Goal: Task Accomplishment & Management: Use online tool/utility

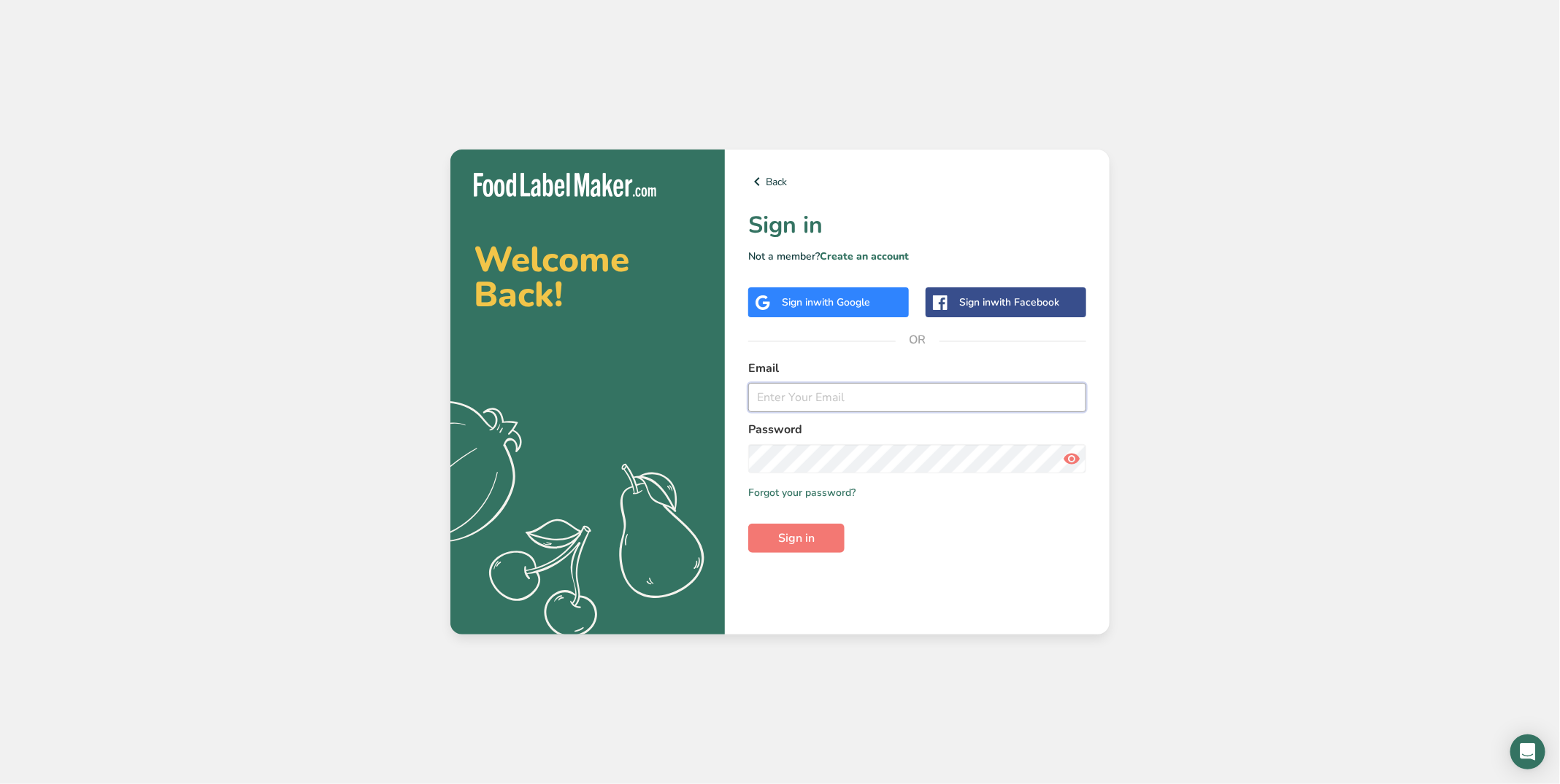
click at [853, 384] on input "email" at bounding box center [916, 397] width 337 height 29
type input "[PERSON_NAME][EMAIL_ADDRESS][DOMAIN_NAME]"
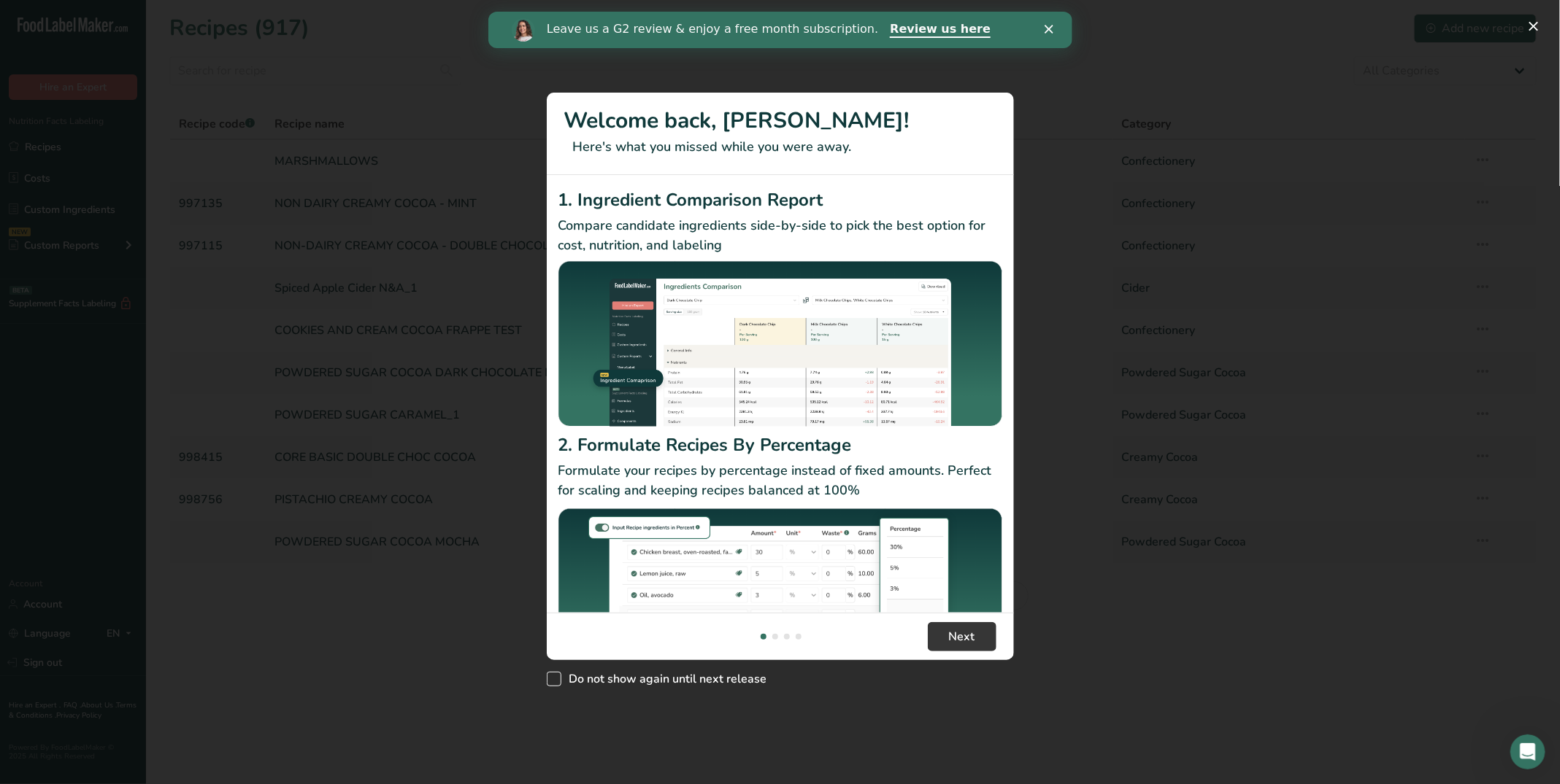
click at [636, 672] on span "Do not show again until next release" at bounding box center [664, 679] width 205 height 14
click at [556, 675] on input "Do not show again until next release" at bounding box center [551, 679] width 10 height 10
checkbox input "true"
click at [946, 642] on button "Next" at bounding box center [962, 637] width 68 height 29
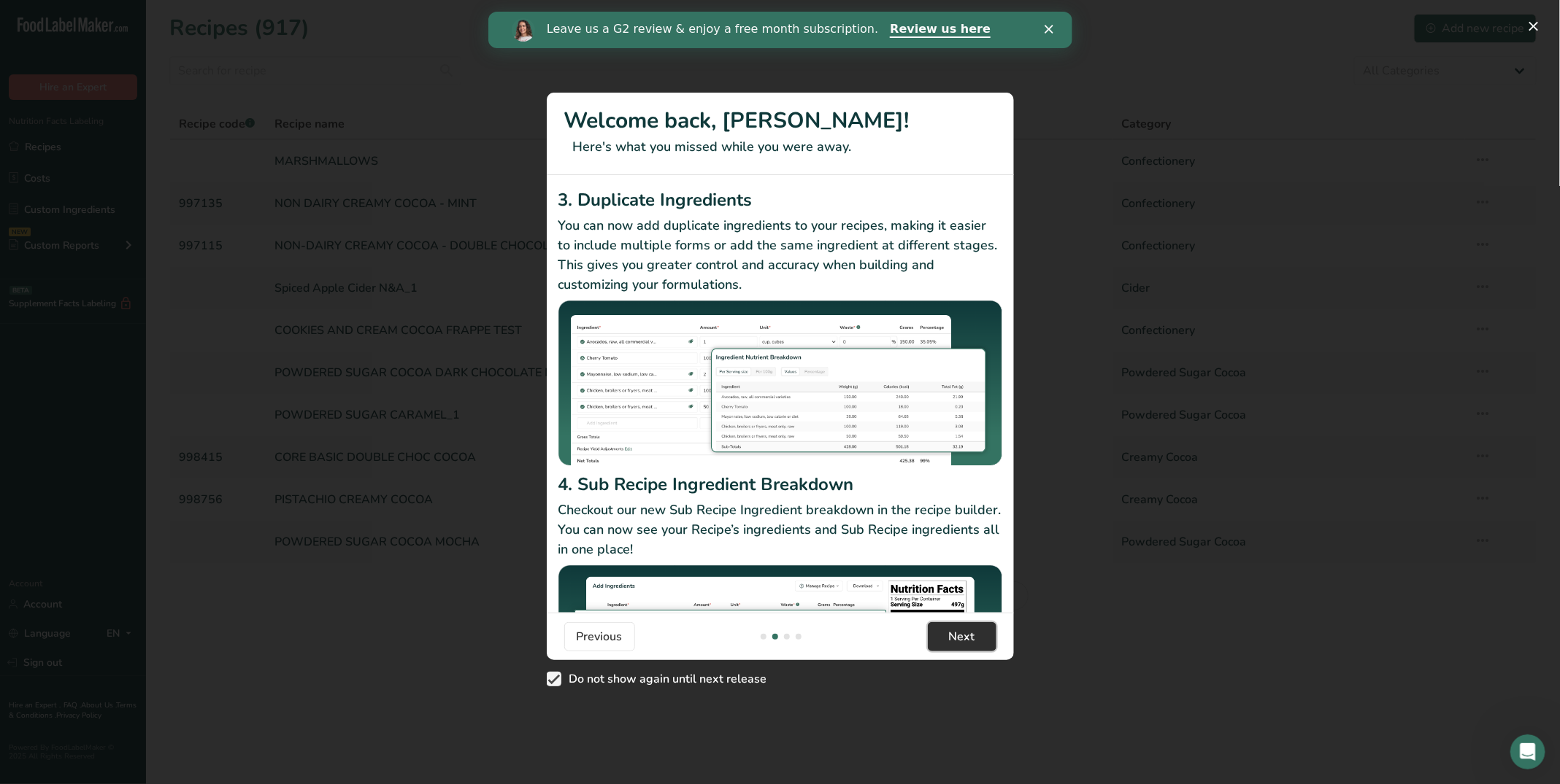
click at [973, 639] on span "Next" at bounding box center [962, 637] width 27 height 17
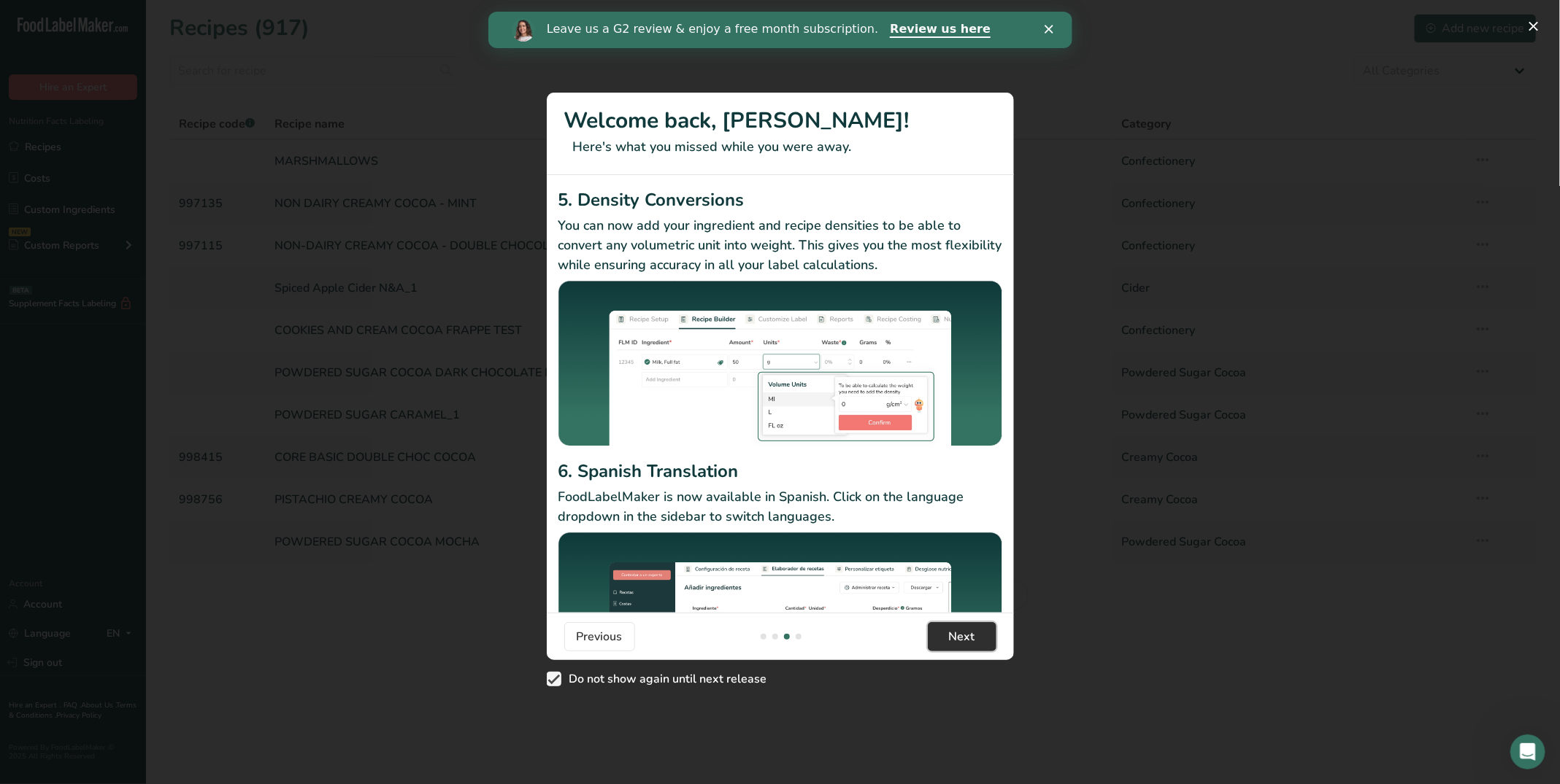
click at [973, 639] on span "Next" at bounding box center [962, 637] width 27 height 17
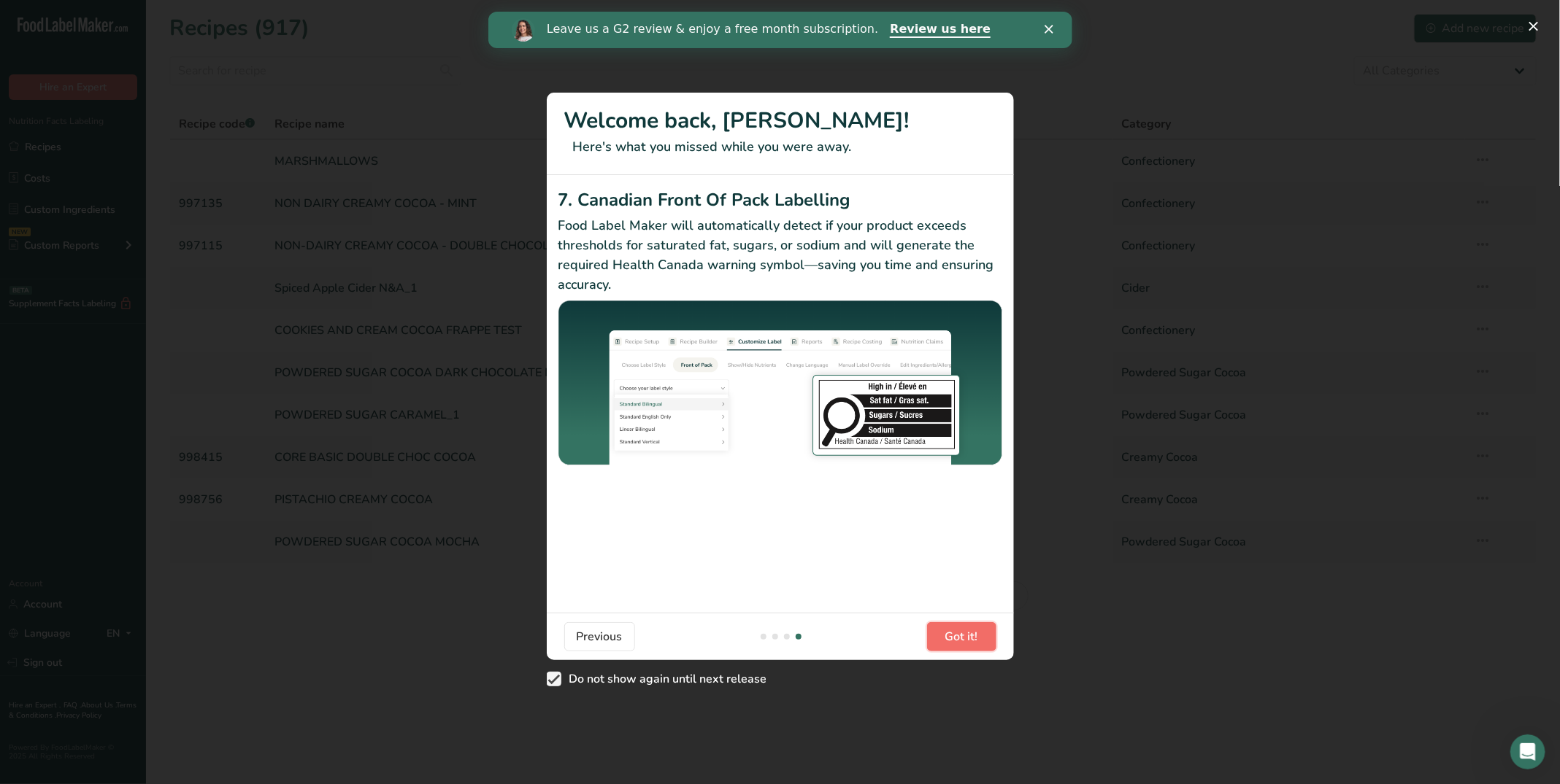
click at [973, 639] on span "Got it!" at bounding box center [961, 637] width 33 height 17
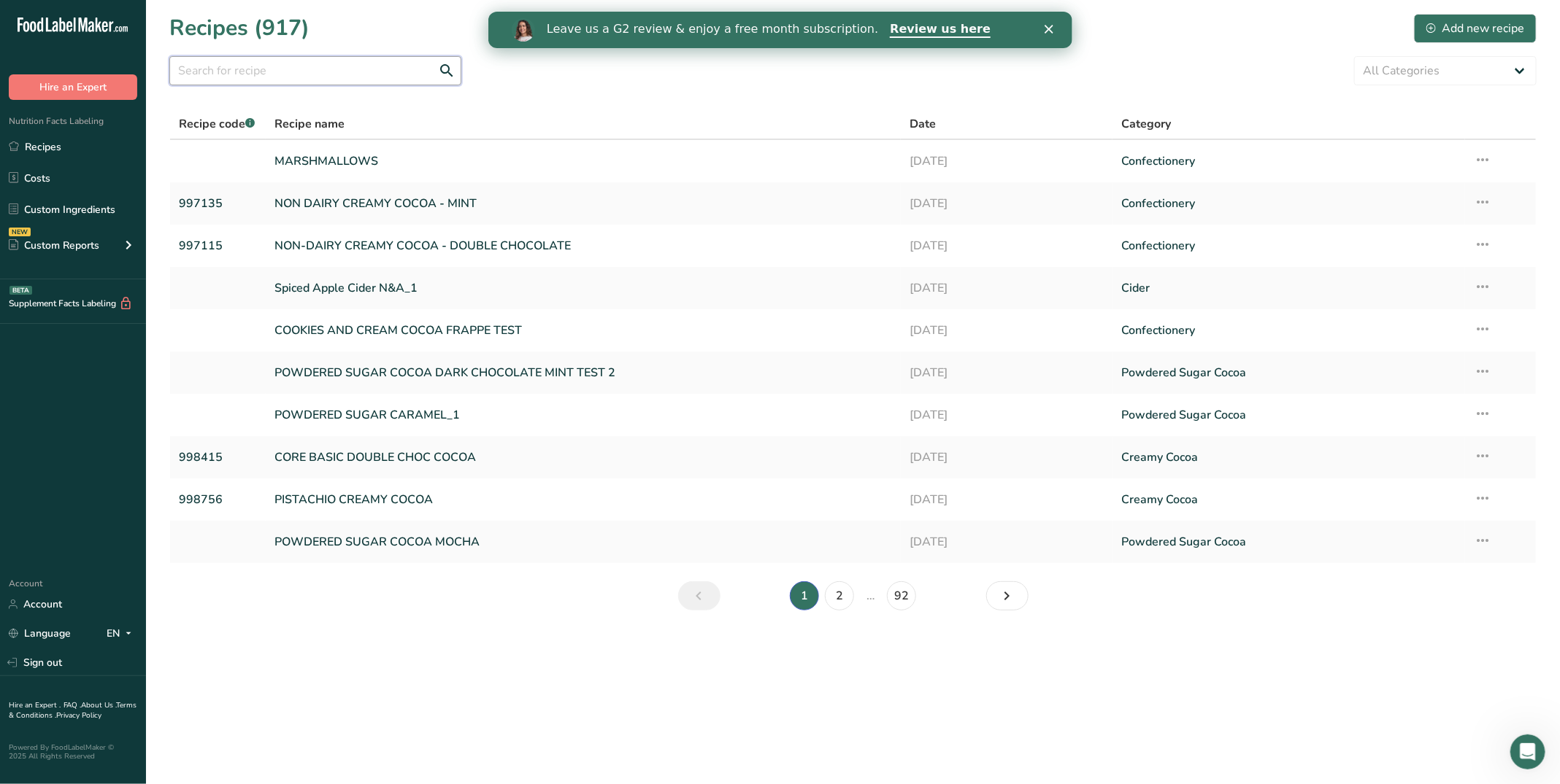
click at [250, 70] on input "text" at bounding box center [315, 70] width 292 height 29
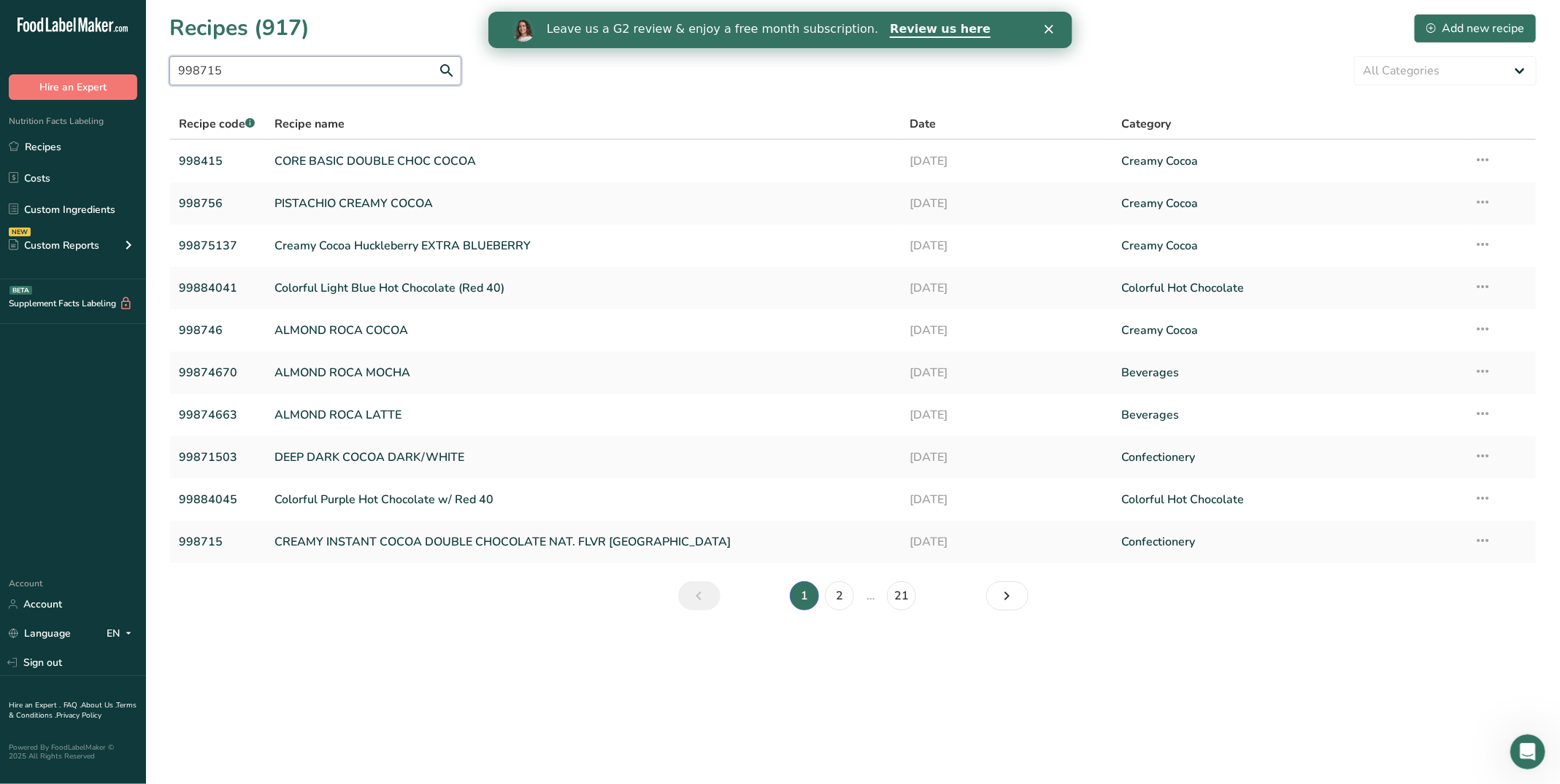
type input "998715"
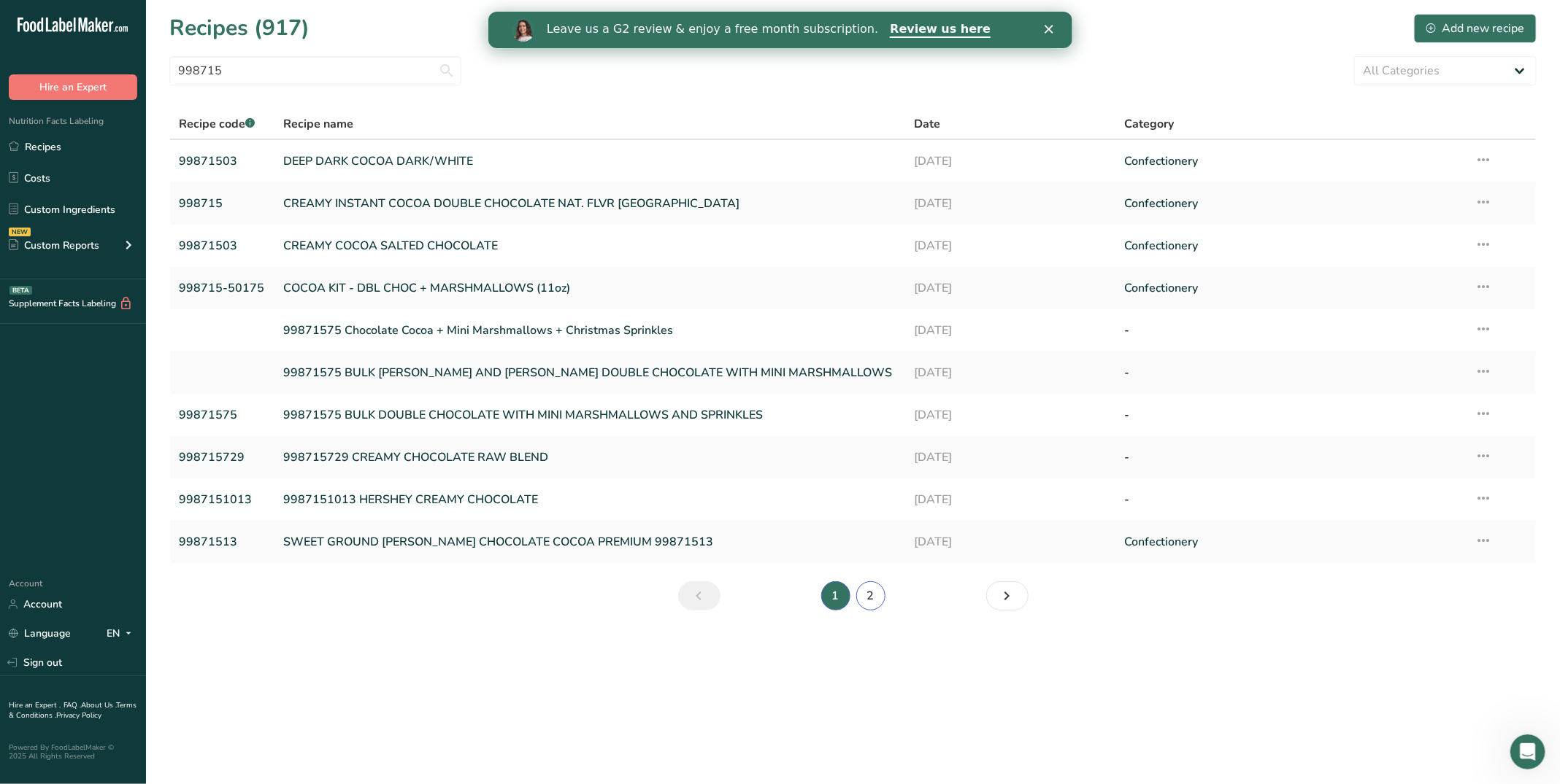
click at [874, 595] on link "2" at bounding box center [870, 596] width 29 height 29
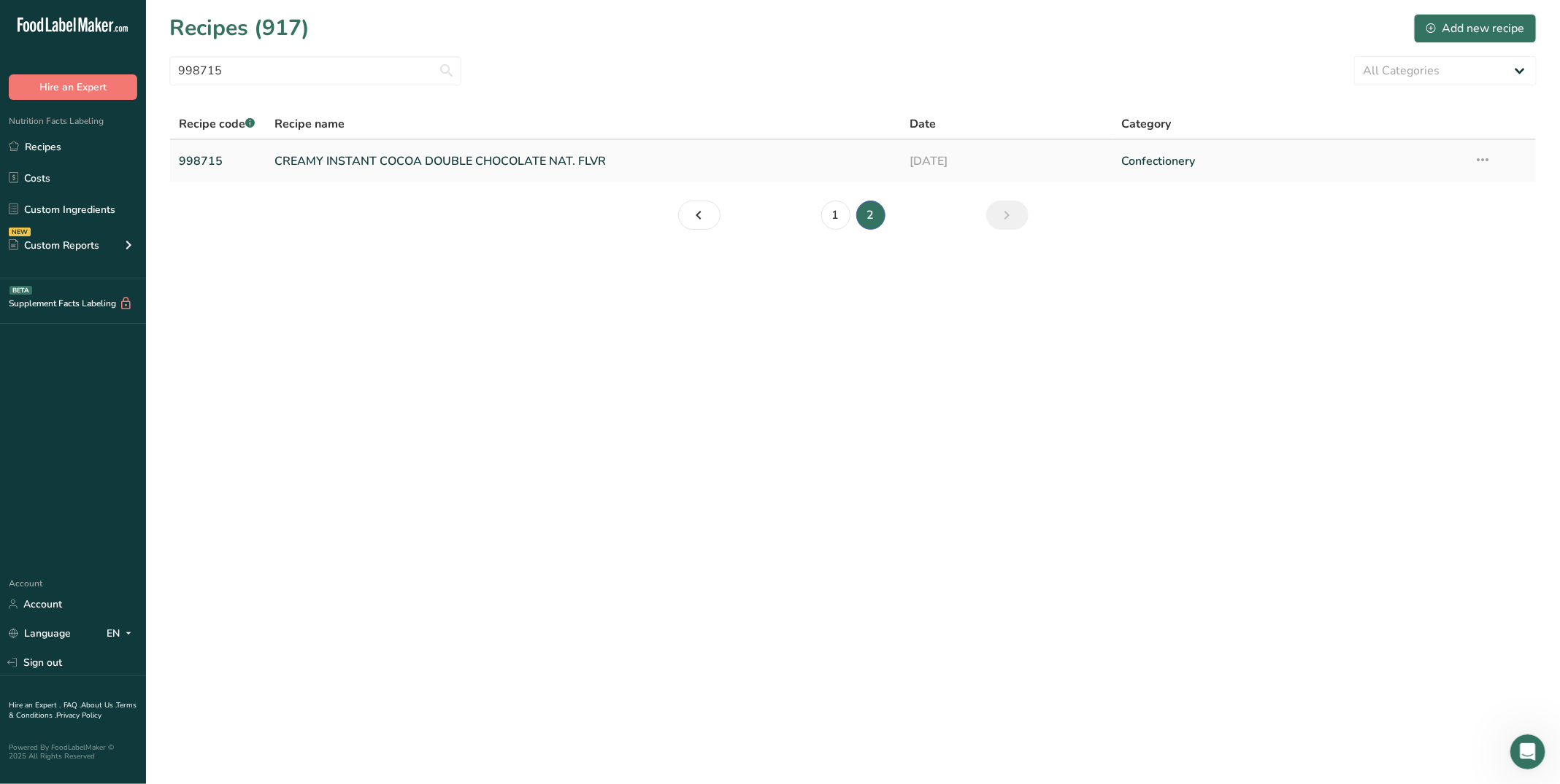
click at [541, 157] on link "CREAMY INSTANT COCOA DOUBLE CHOCOLATE NAT. FLVR" at bounding box center [583, 162] width 617 height 30
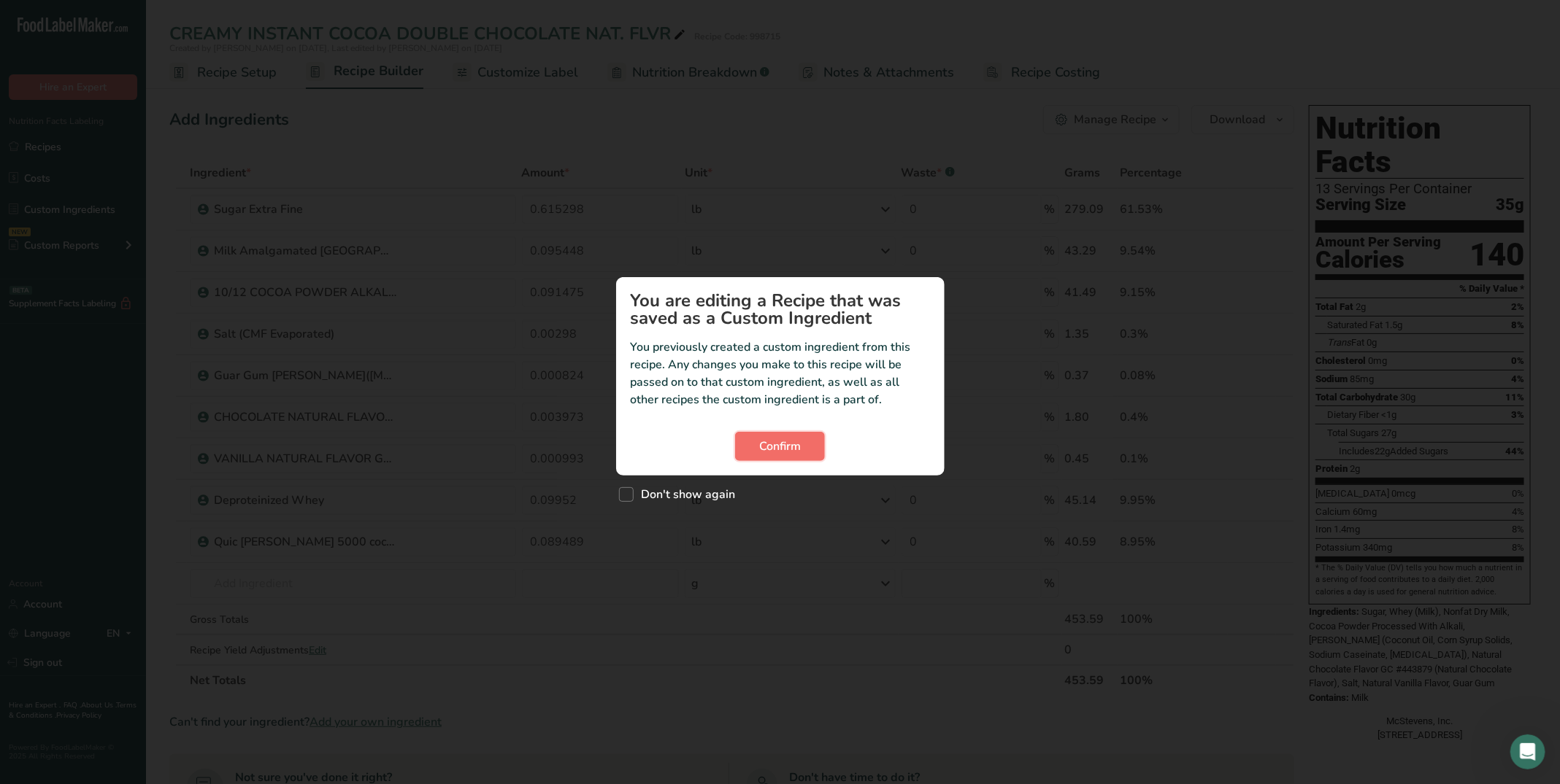
click at [767, 448] on span "Confirm" at bounding box center [780, 447] width 42 height 17
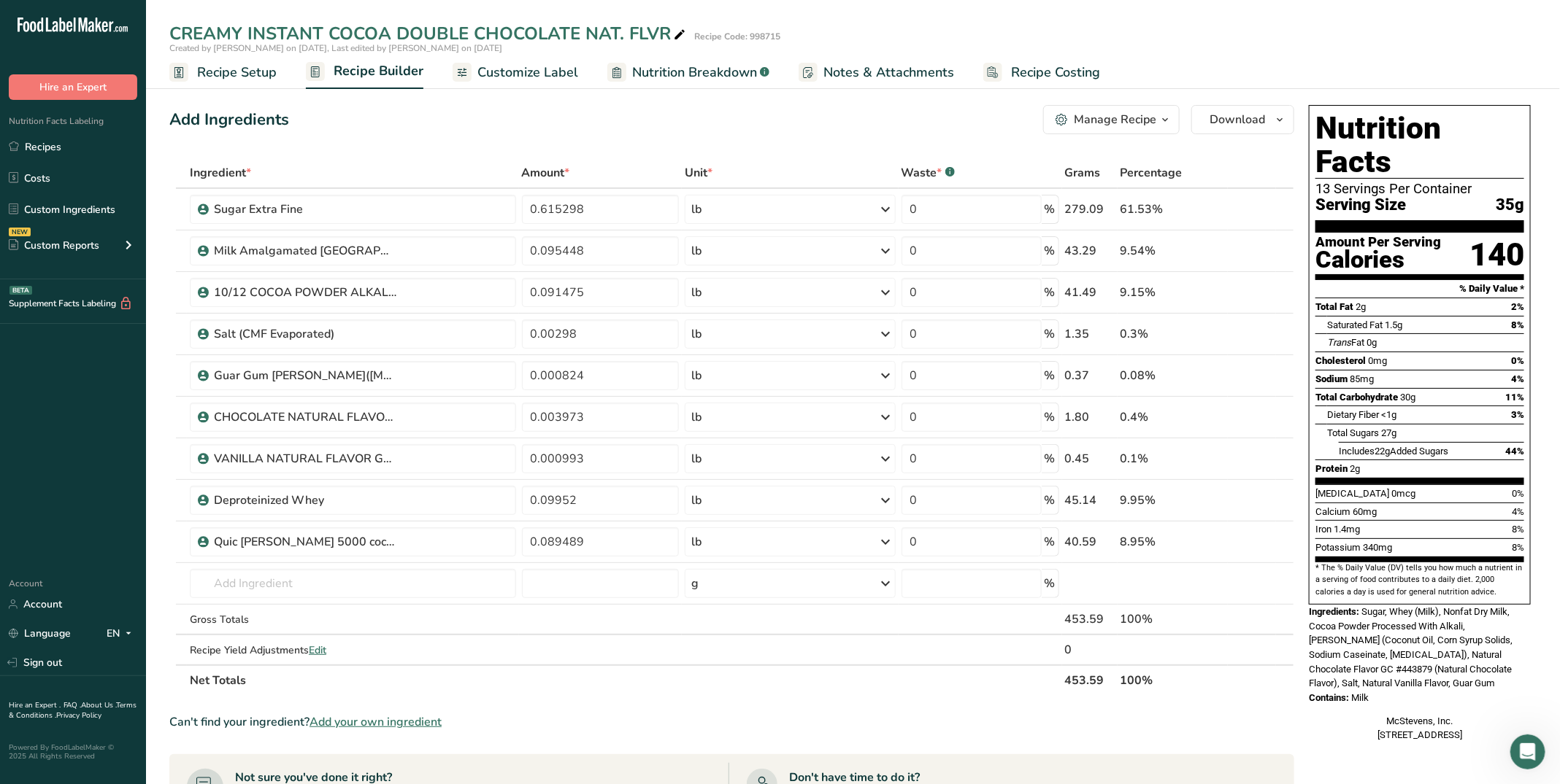
click at [1105, 118] on div "Manage Recipe" at bounding box center [1114, 120] width 83 height 17
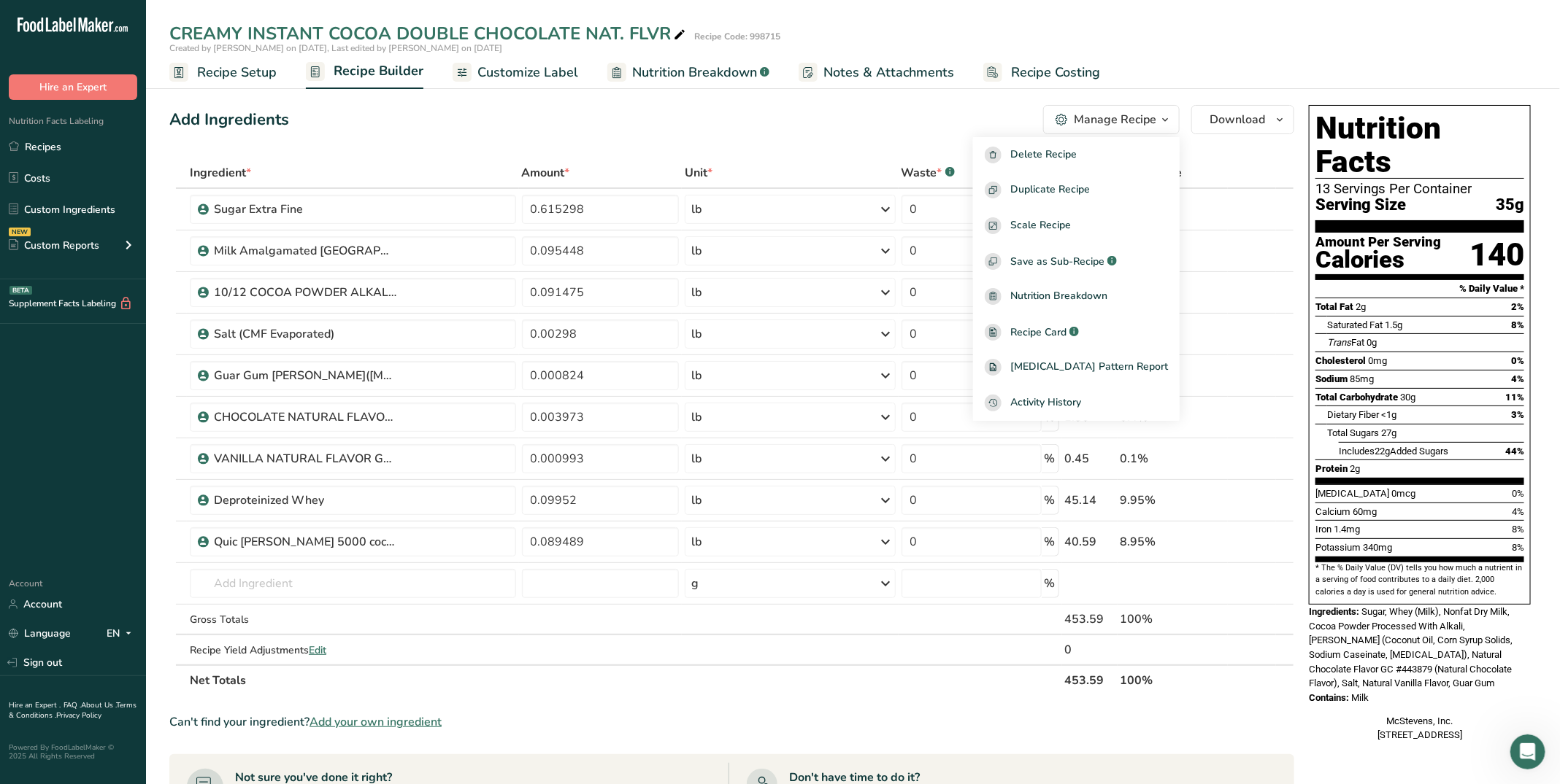
click at [225, 61] on link "Recipe Setup" at bounding box center [222, 72] width 107 height 33
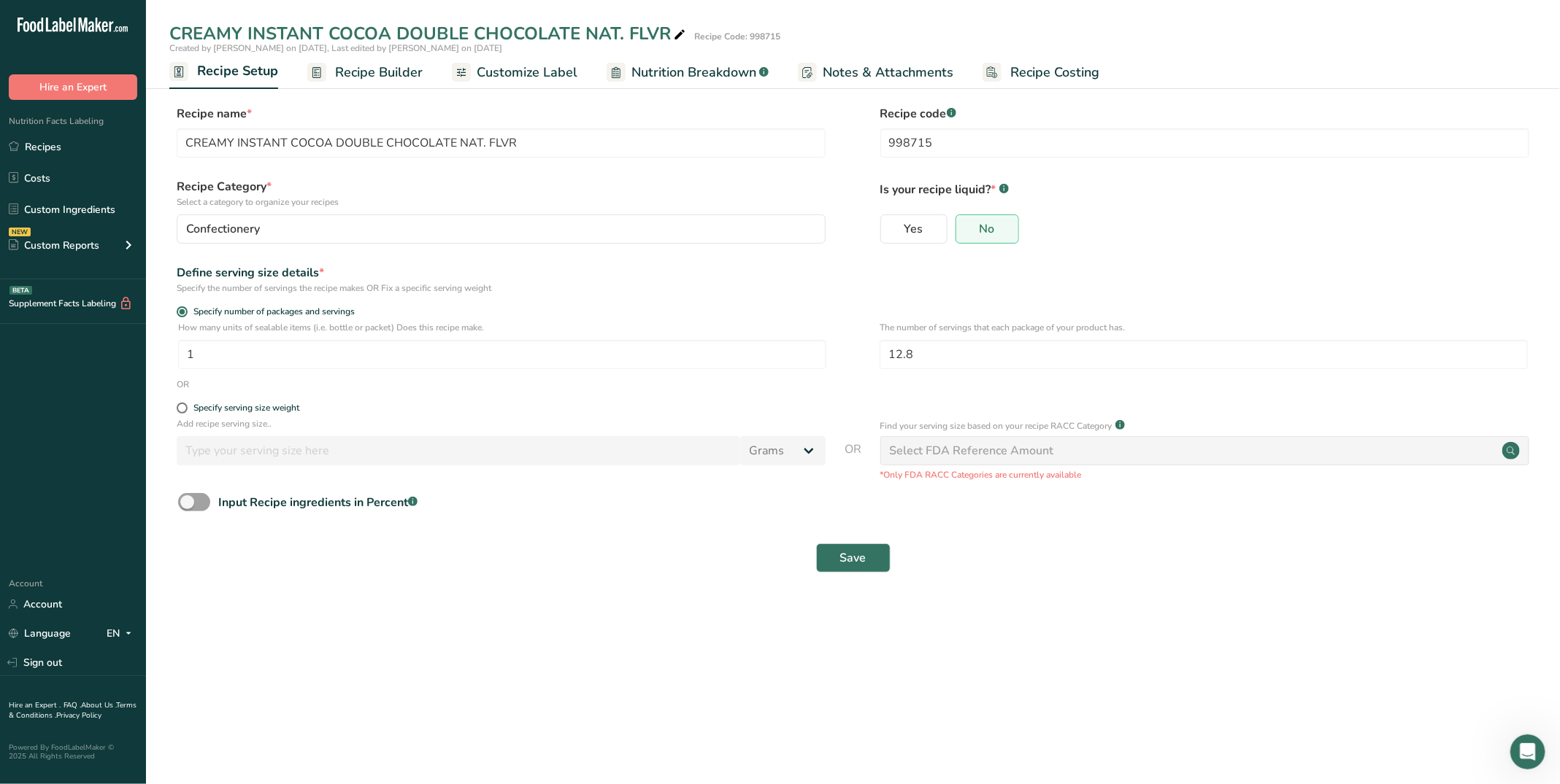
click at [220, 402] on form "Recipe name * CREAMY INSTANT COCOA DOUBLE CHOCOLATE NAT. FLVR Recipe code .a-a{…" at bounding box center [853, 343] width 1367 height 476
click at [221, 406] on div "Specify serving size weight" at bounding box center [245, 409] width 106 height 11
click at [186, 406] on input "Specify serving size weight" at bounding box center [182, 409] width 10 height 10
radio input "true"
radio input "false"
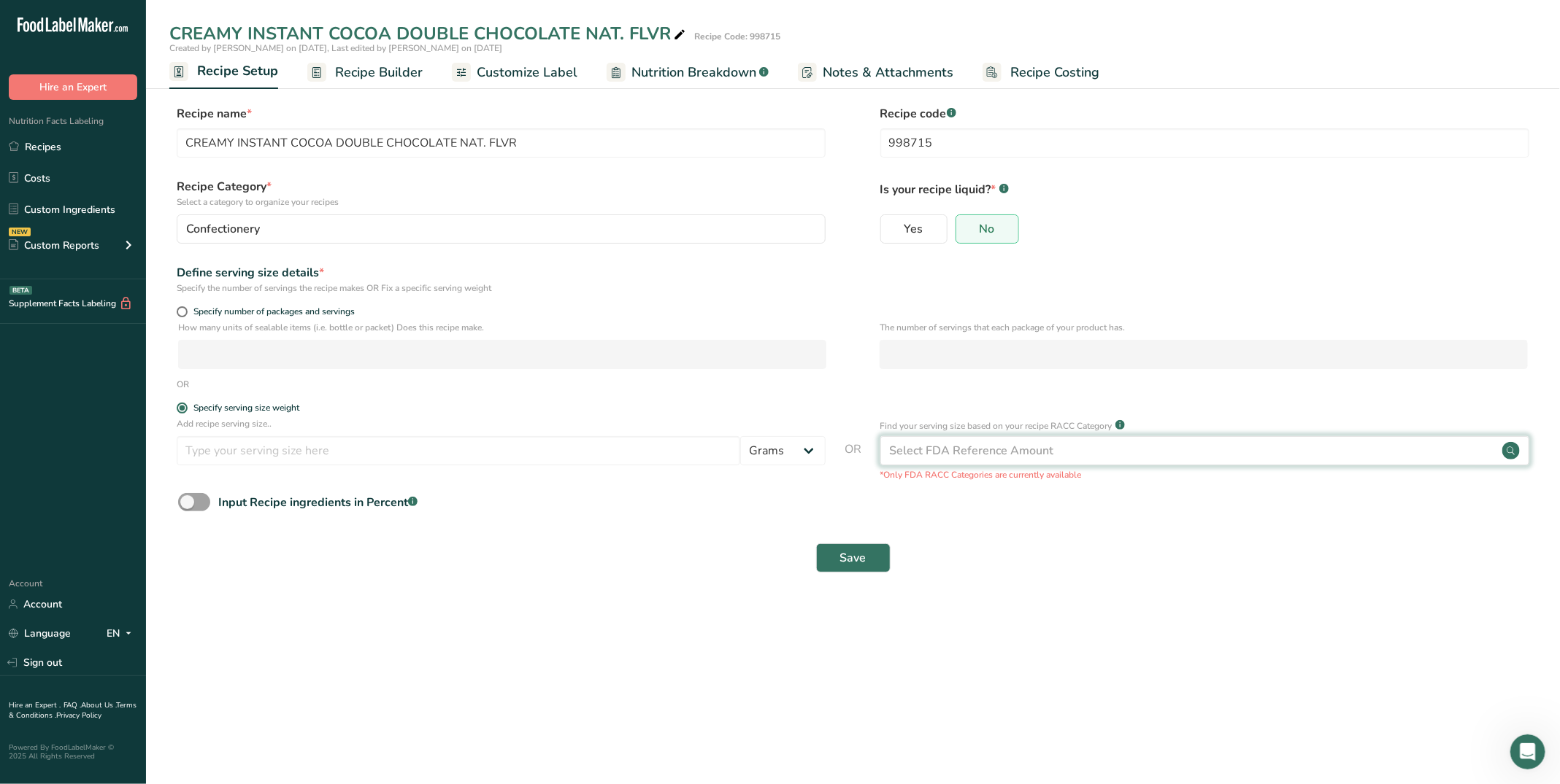
click at [1008, 454] on div "Select FDA Reference Amount" at bounding box center [972, 450] width 164 height 17
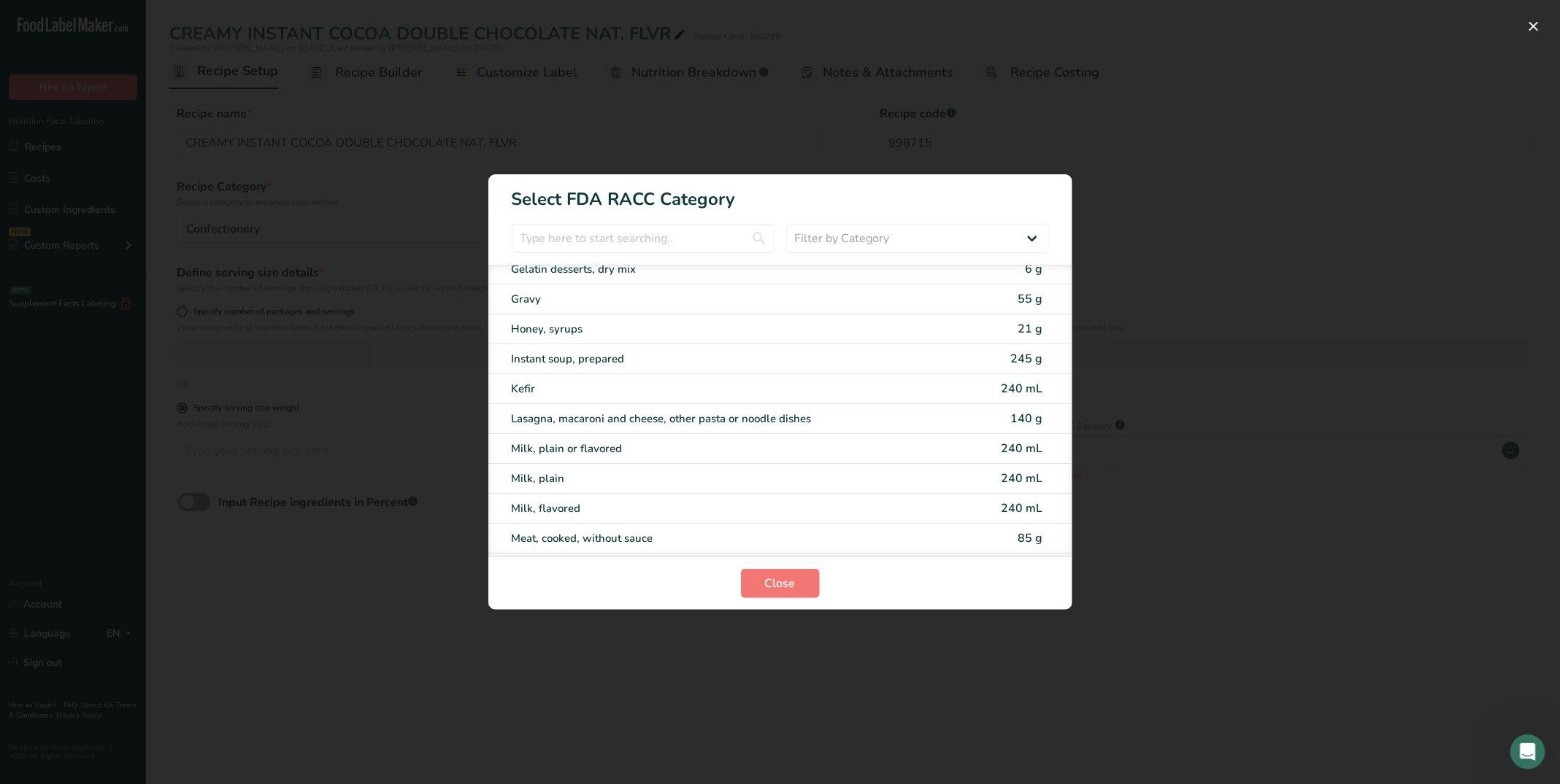
scroll to position [1607, 0]
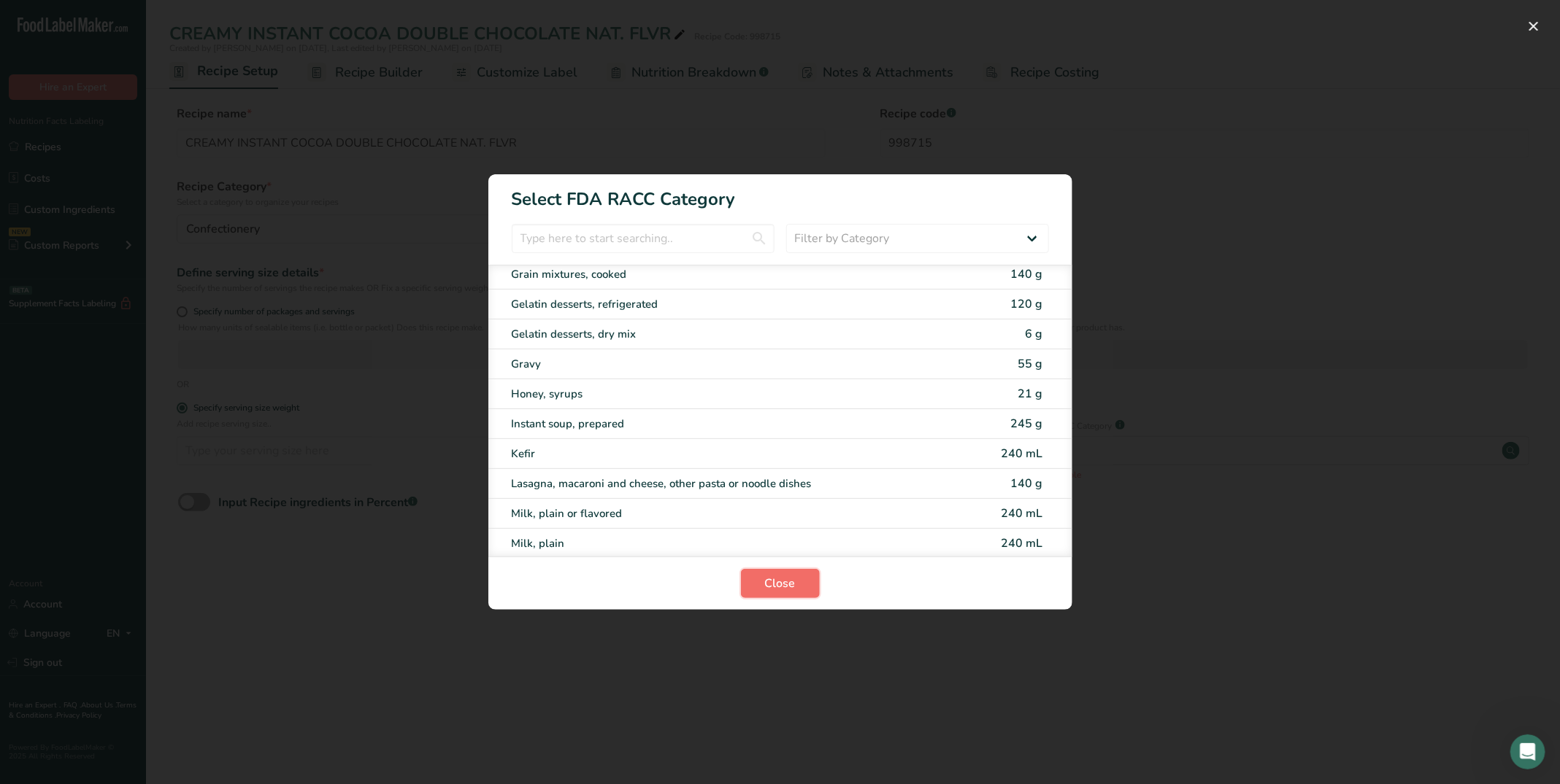
click at [785, 585] on span "Close" at bounding box center [780, 583] width 30 height 17
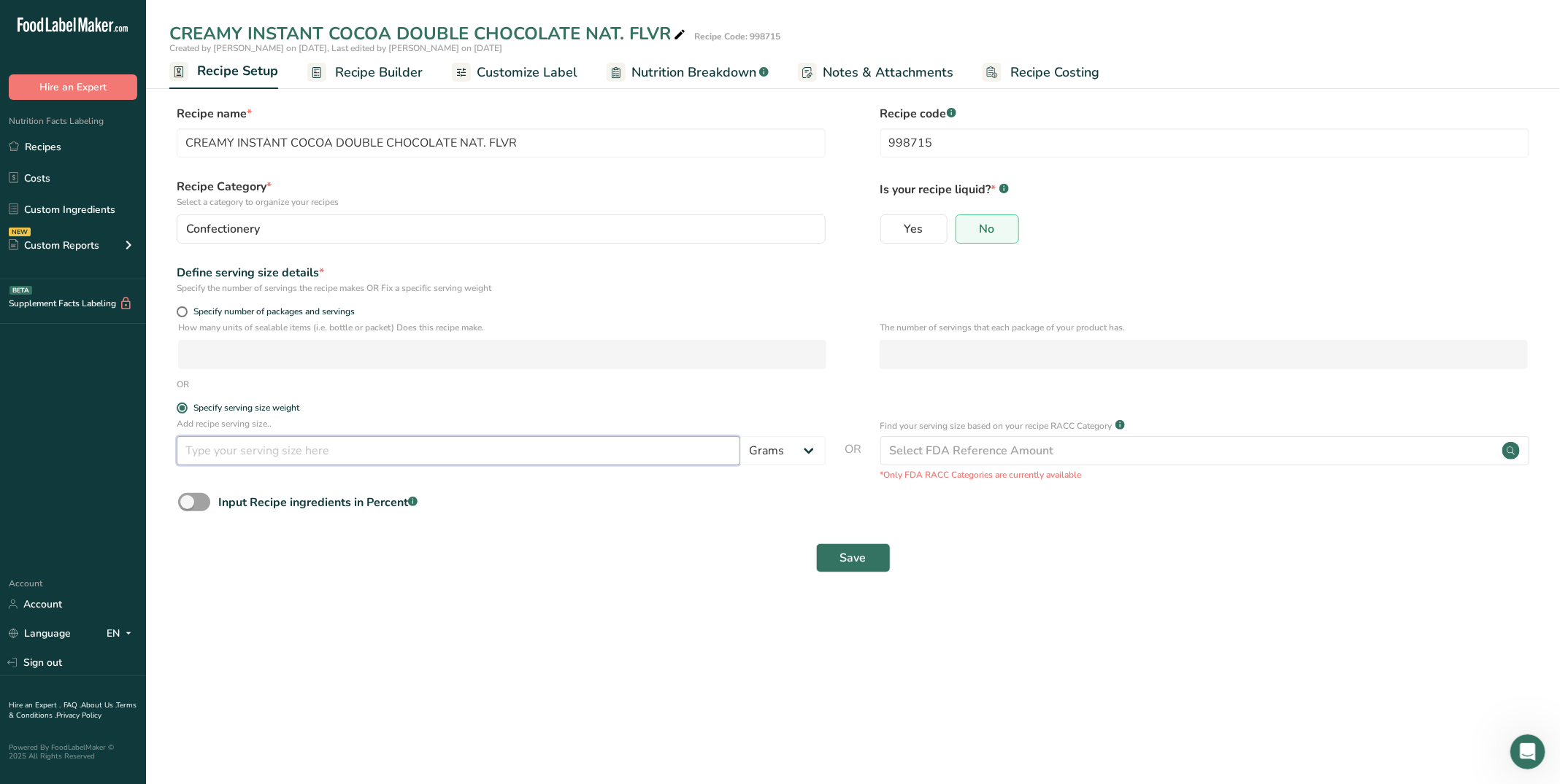
click at [434, 456] on input "number" at bounding box center [458, 450] width 564 height 29
click at [294, 457] on input "number" at bounding box center [458, 450] width 564 height 29
type input "46"
click at [856, 560] on span "Save" at bounding box center [854, 558] width 27 height 17
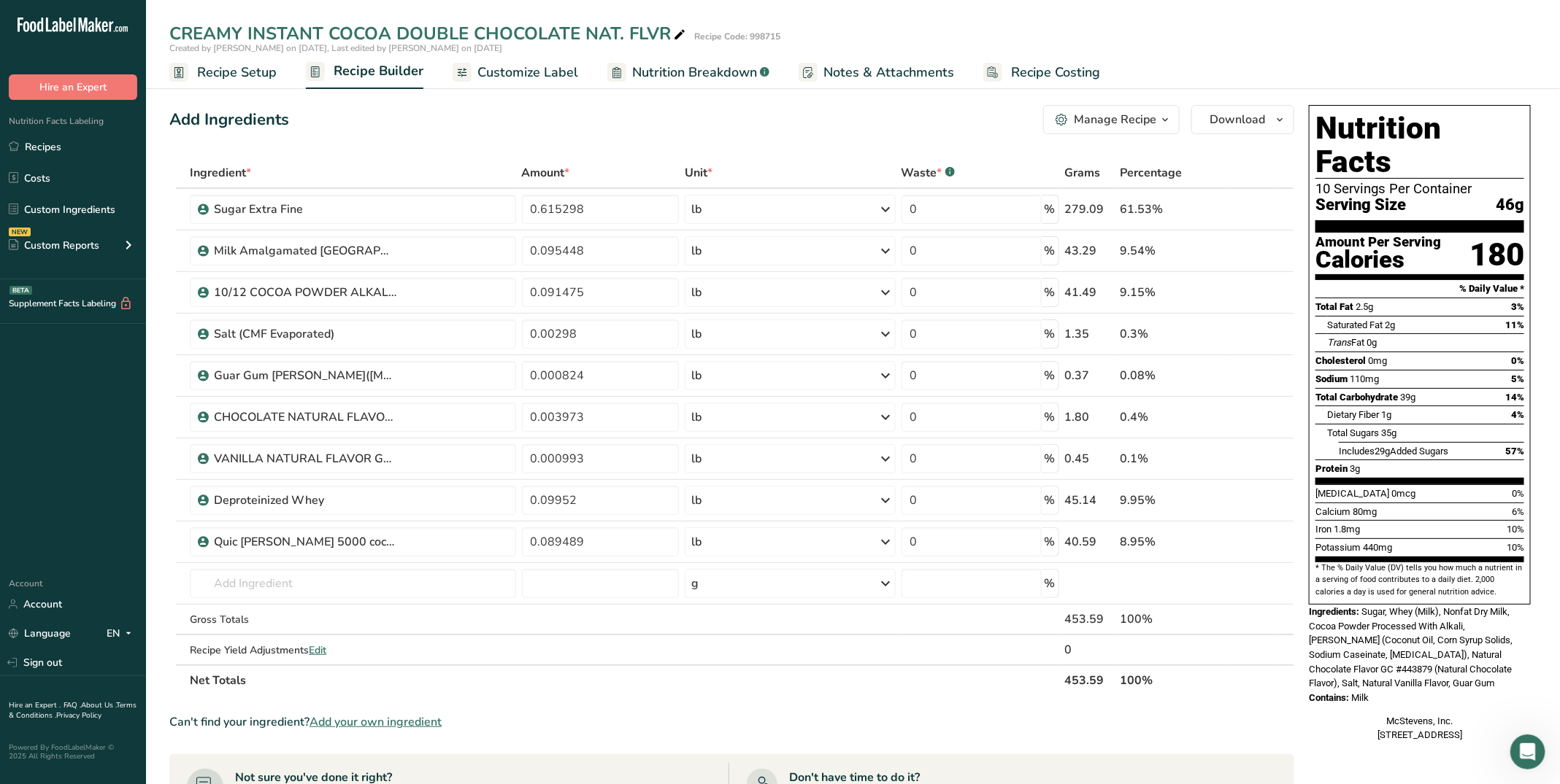
click at [229, 67] on span "Recipe Setup" at bounding box center [237, 72] width 80 height 20
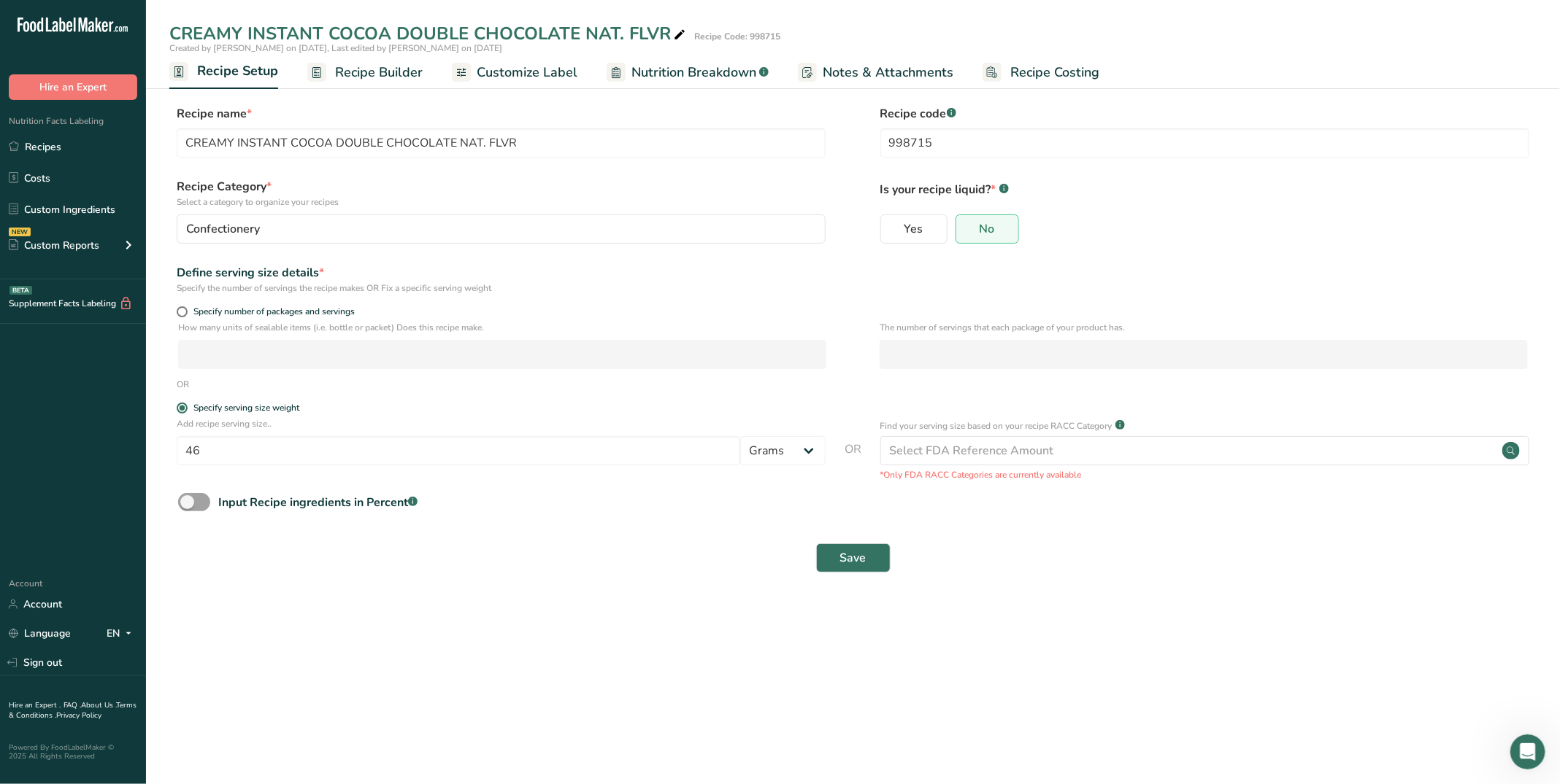
click at [376, 76] on span "Recipe Builder" at bounding box center [378, 72] width 87 height 20
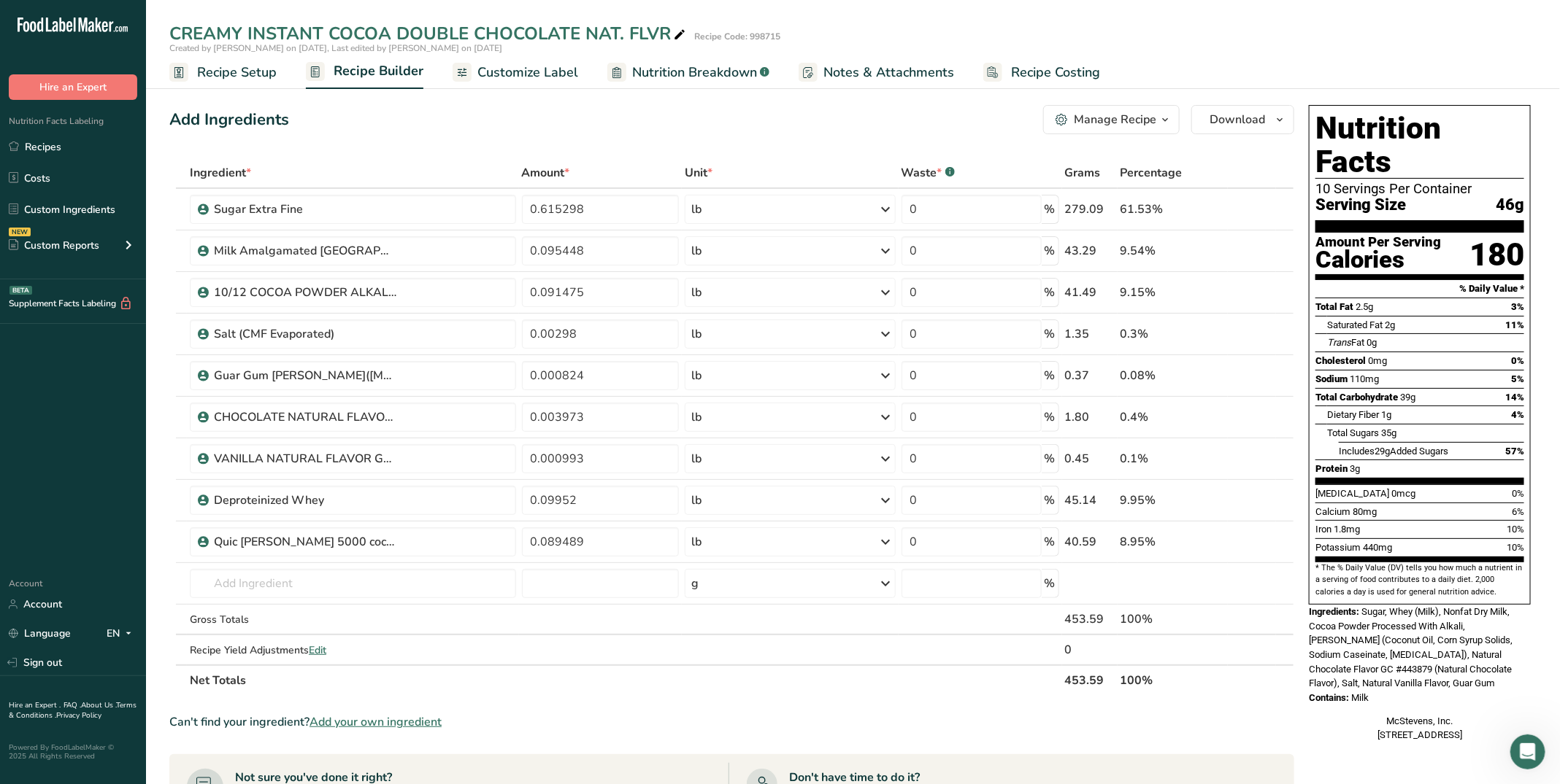
click at [210, 71] on span "Recipe Setup" at bounding box center [237, 72] width 80 height 20
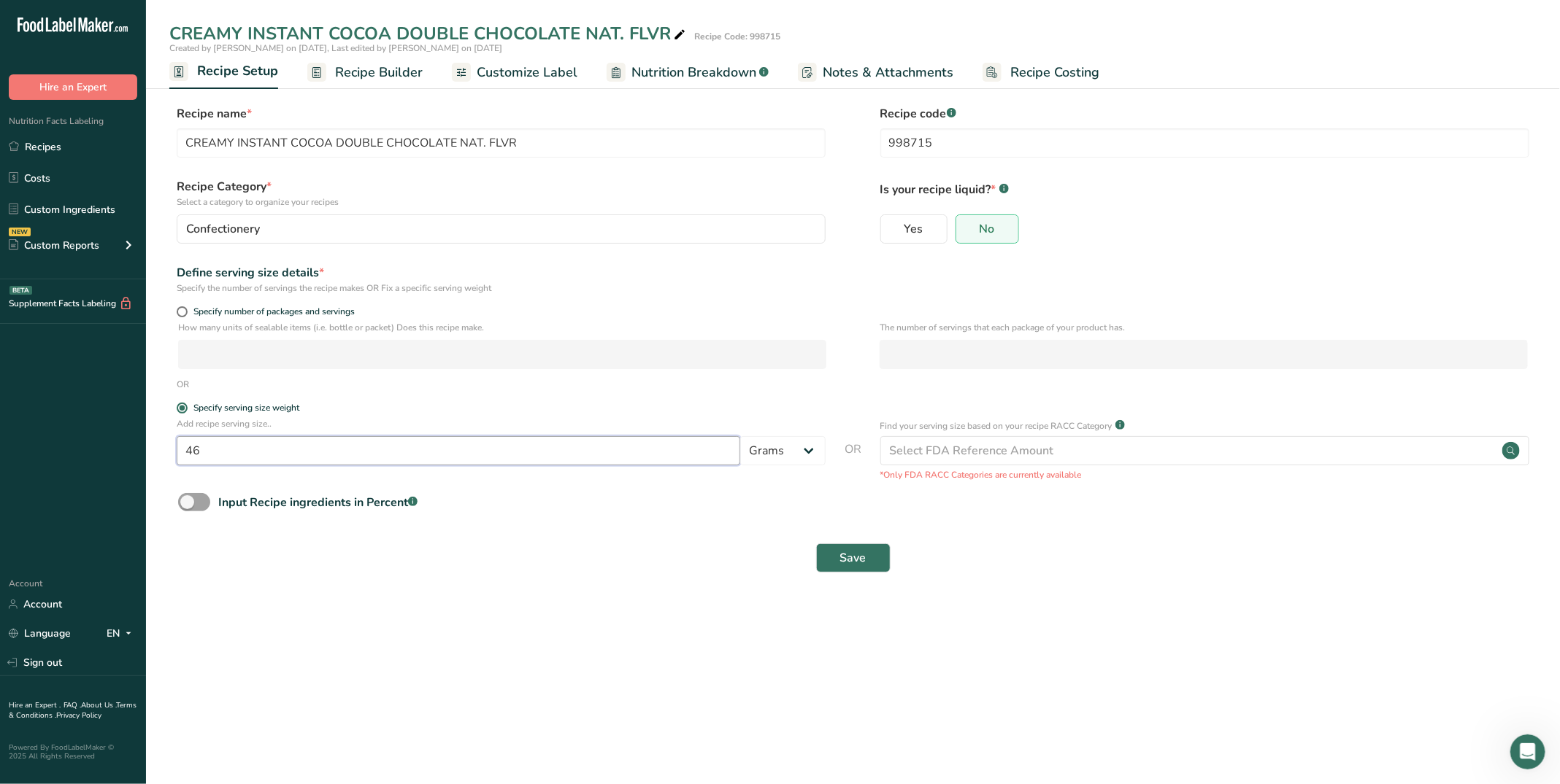
click at [253, 450] on input "46" at bounding box center [458, 450] width 564 height 29
type input "46.5"
click at [373, 747] on main "CREAMY INSTANT COCOA DOUBLE CHOCOLATE NAT. FLVR Recipe Code: 998715 Created by …" at bounding box center [780, 392] width 1560 height 784
click at [861, 559] on span "Save" at bounding box center [854, 558] width 27 height 17
